Goal: Task Accomplishment & Management: Complete application form

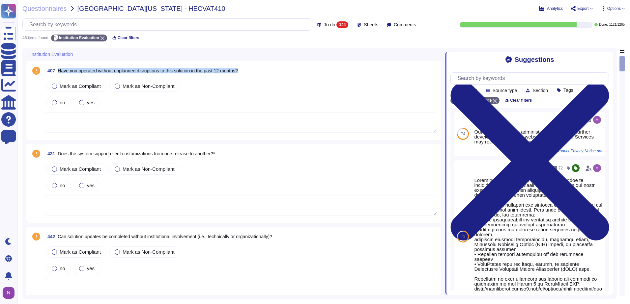
drag, startPoint x: 246, startPoint y: 70, endPoint x: 59, endPoint y: 72, distance: 186.4
click at [59, 72] on div "407 Have you operated without unplanned disruptions to this solution in the pas…" at bounding box center [241, 71] width 392 height 12
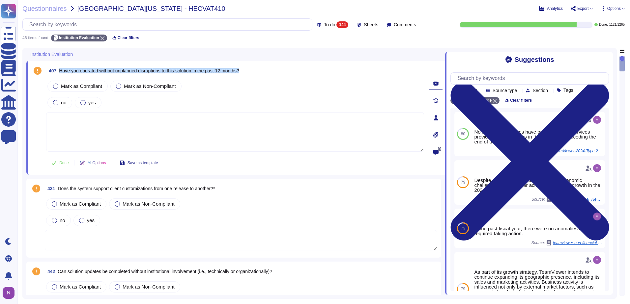
drag, startPoint x: 248, startPoint y: 70, endPoint x: 60, endPoint y: 75, distance: 188.0
click at [60, 75] on div "407 Have you operated without unplanned disruptions to this solution in the pas…" at bounding box center [235, 71] width 378 height 12
copy span "Have you operated without unplanned disruptions to this solution in the past 12…"
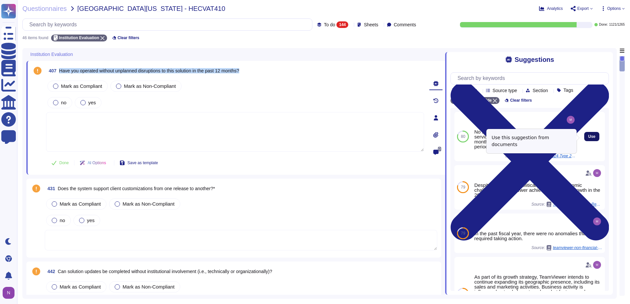
click at [588, 138] on span "Use" at bounding box center [591, 137] width 7 height 4
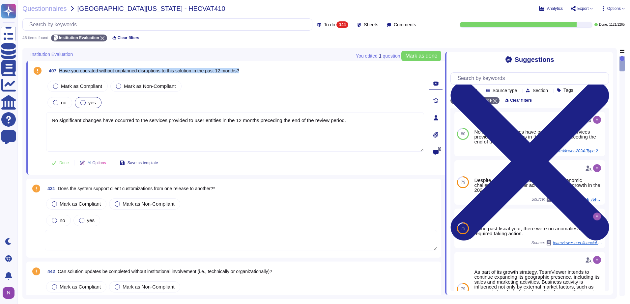
click at [88, 102] on span "yes" at bounding box center [92, 103] width 8 height 6
click at [64, 162] on span "Done" at bounding box center [64, 163] width 10 height 4
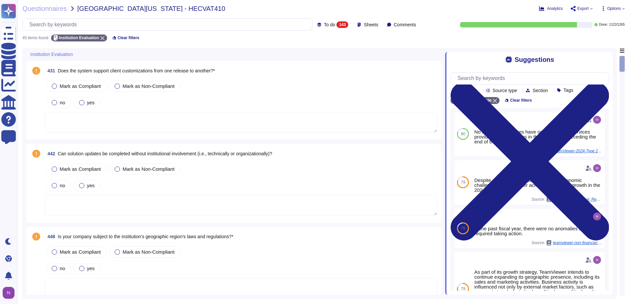
click at [146, 125] on textarea at bounding box center [241, 122] width 392 height 20
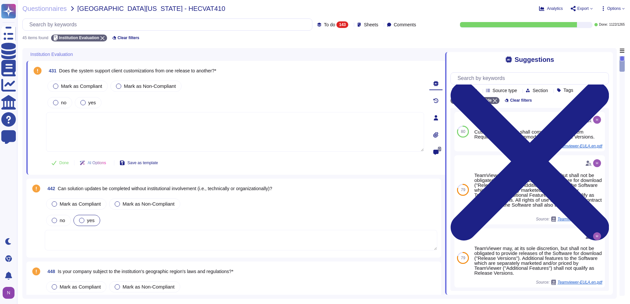
click at [79, 221] on div at bounding box center [81, 220] width 5 height 5
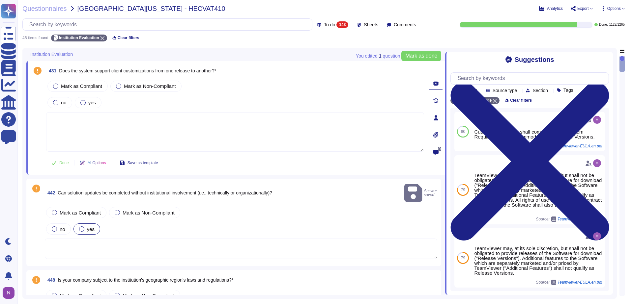
click at [97, 244] on textarea at bounding box center [241, 249] width 392 height 20
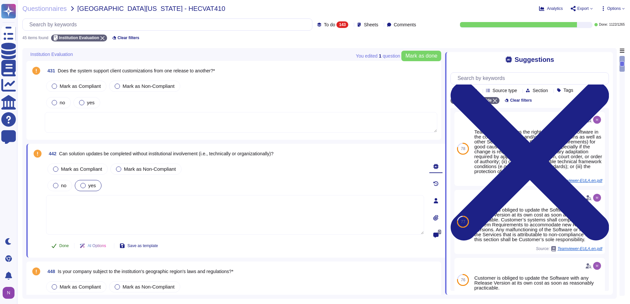
click at [59, 246] on button "Done" at bounding box center [60, 245] width 28 height 13
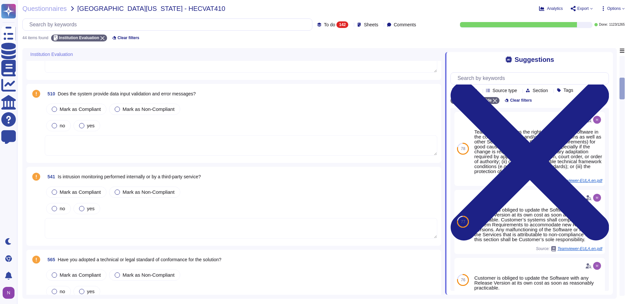
scroll to position [395, 0]
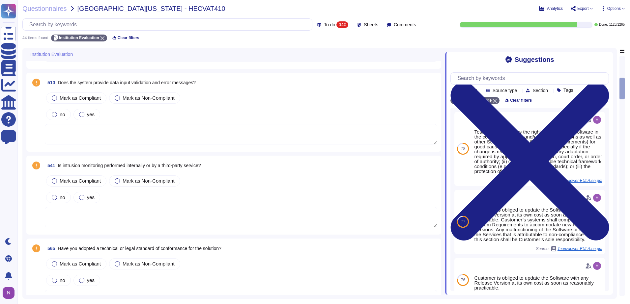
click at [144, 218] on textarea at bounding box center [241, 217] width 392 height 20
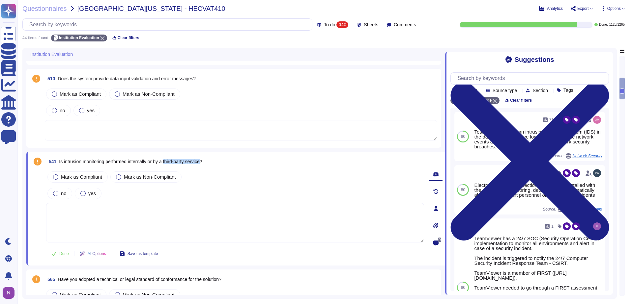
drag, startPoint x: 208, startPoint y: 160, endPoint x: 168, endPoint y: 163, distance: 39.6
click at [168, 163] on span "Is intrusion monitoring performed internally or by a third-party service?" at bounding box center [130, 161] width 143 height 5
copy span "third-party service"
click at [91, 218] on textarea at bounding box center [235, 223] width 378 height 40
drag, startPoint x: 116, startPoint y: 212, endPoint x: 45, endPoint y: 212, distance: 70.8
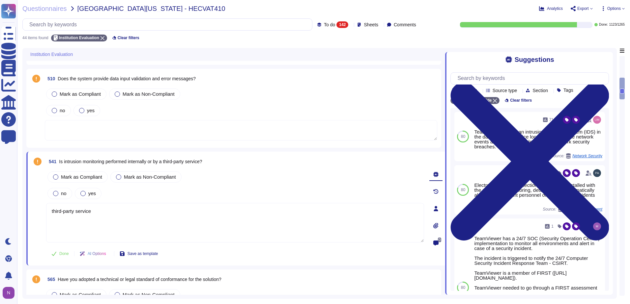
click at [45, 212] on div "541 Is intrusion monitoring performed internally or by a third-party service? […" at bounding box center [228, 209] width 392 height 106
type textarea "third-party service"
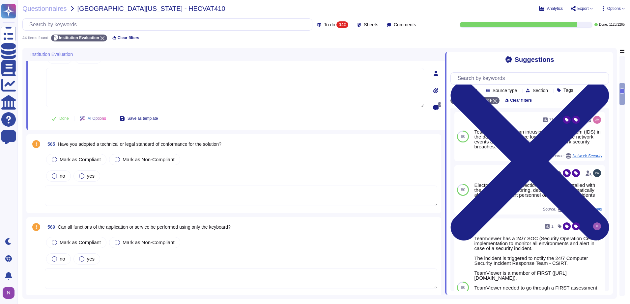
scroll to position [527, 0]
click at [53, 258] on div at bounding box center [54, 258] width 5 height 5
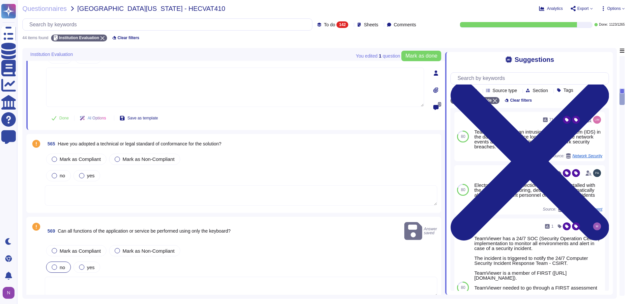
click at [81, 279] on textarea at bounding box center [241, 287] width 392 height 20
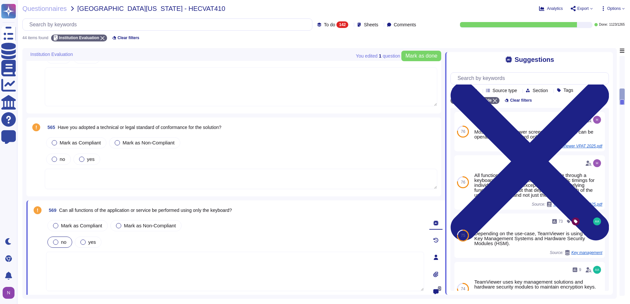
click at [64, 241] on span "no" at bounding box center [64, 242] width 6 height 6
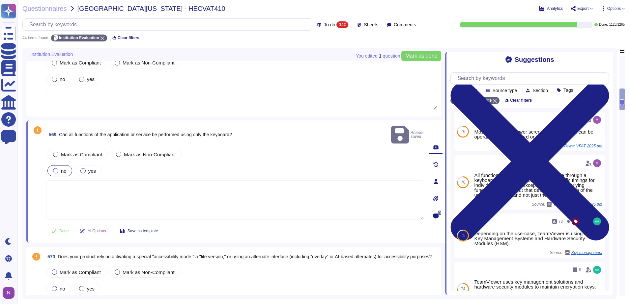
scroll to position [626, 0]
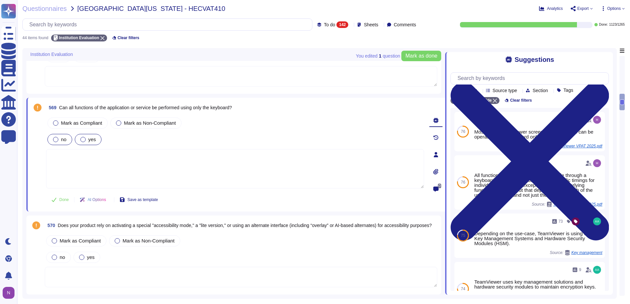
click at [82, 138] on div at bounding box center [82, 139] width 5 height 5
click at [62, 200] on span "Done" at bounding box center [64, 200] width 10 height 4
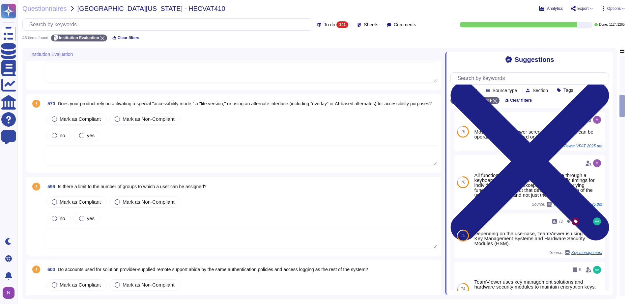
click at [121, 235] on textarea at bounding box center [241, 238] width 392 height 20
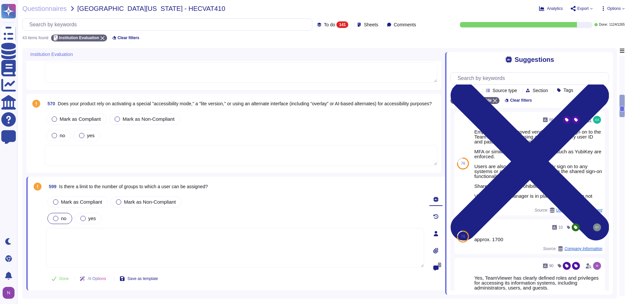
click at [56, 219] on div at bounding box center [55, 218] width 5 height 5
click at [64, 280] on span "Done" at bounding box center [64, 279] width 10 height 4
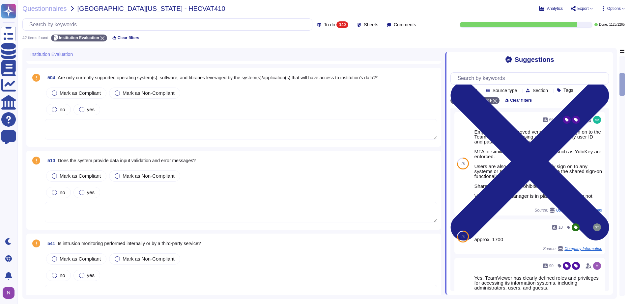
scroll to position [245, 0]
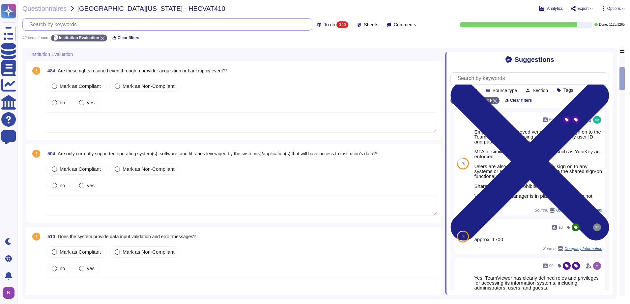
click at [160, 21] on input "text" at bounding box center [169, 25] width 286 height 12
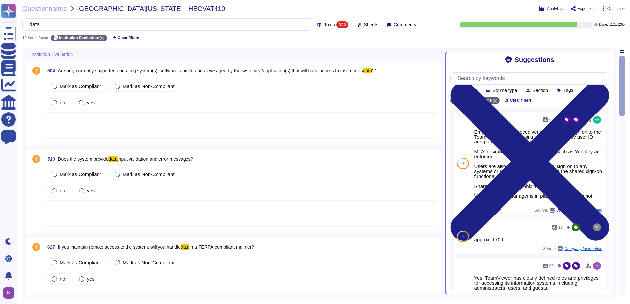
type input "data"
click at [95, 121] on div at bounding box center [241, 125] width 392 height 26
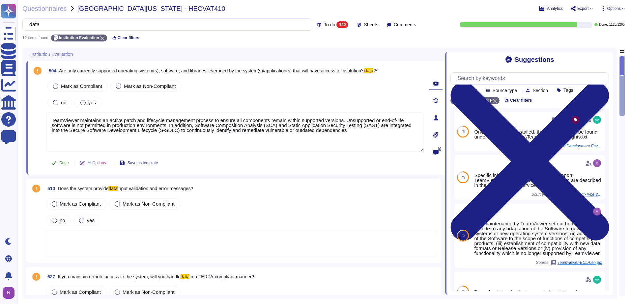
type textarea "TeamViewer maintains an active patch and lifecycle management process to ensure…"
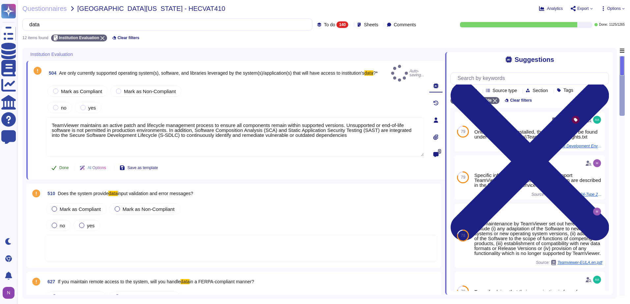
click at [65, 166] on span "Done" at bounding box center [64, 168] width 10 height 4
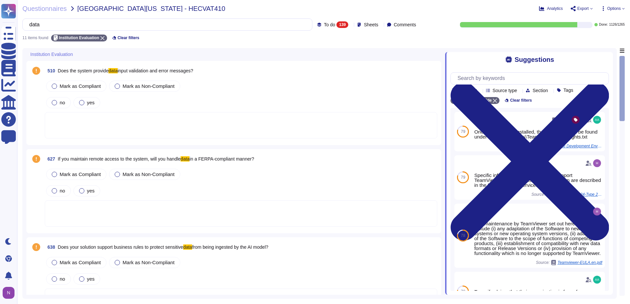
click at [204, 71] on div "510 Does the system provide data input validation and error messages?" at bounding box center [241, 71] width 392 height 12
